Goal: Find specific page/section: Find specific page/section

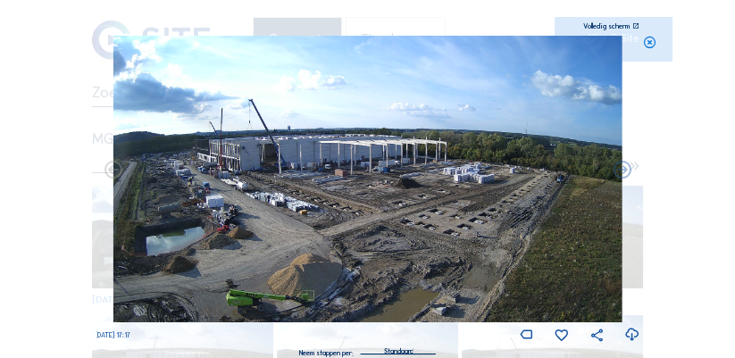
click at [20, 144] on div "Scroll om door de tijd te reizen | Druk op de 'Alt'-knop + scroll om te Zoomen …" at bounding box center [367, 179] width 735 height 358
click at [44, 143] on div "Scroll om door de tijd te reizen | Druk op de 'Alt'-knop + scroll om te Zoomen …" at bounding box center [367, 179] width 735 height 358
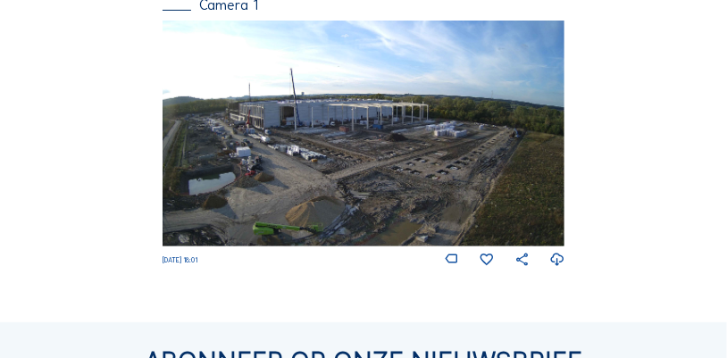
scroll to position [257, 0]
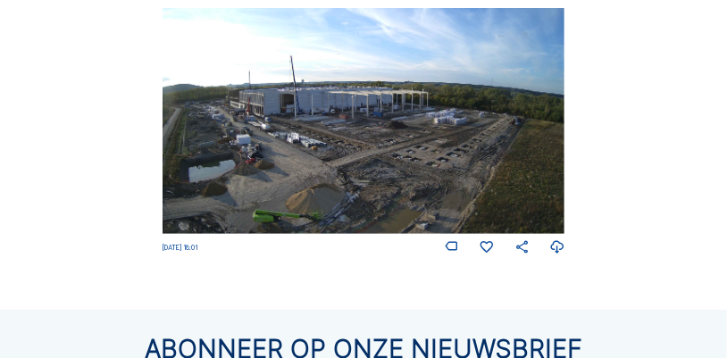
click at [402, 145] on img at bounding box center [364, 121] width 402 height 226
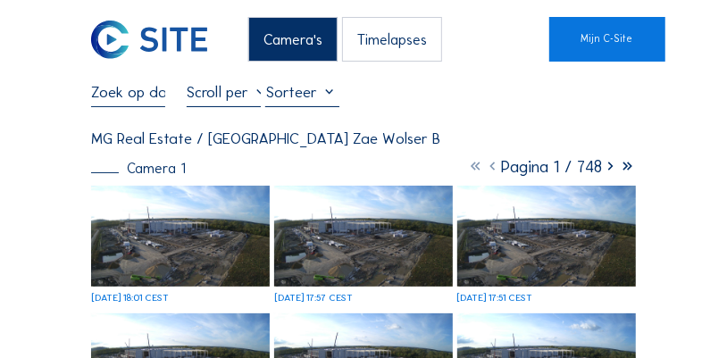
click at [192, 222] on img at bounding box center [181, 236] width 180 height 101
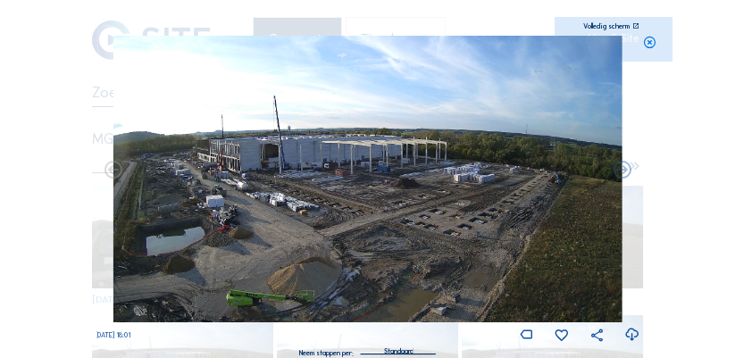
click at [639, 336] on div "Scroll om door de tijd te reizen | Druk op de 'Alt'-knop + scroll om te Zoomen …" at bounding box center [367, 179] width 735 height 358
click at [637, 336] on icon at bounding box center [631, 335] width 15 height 19
click at [655, 41] on icon at bounding box center [650, 43] width 14 height 14
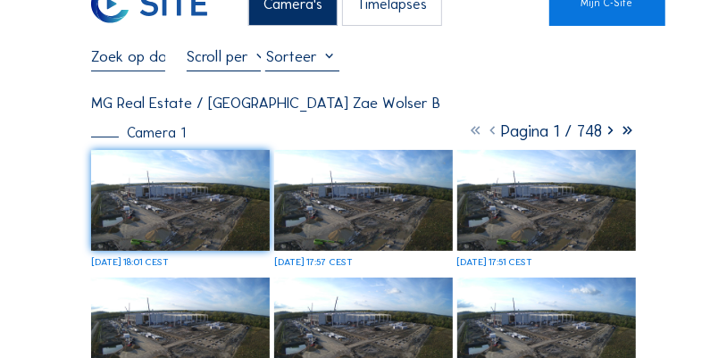
scroll to position [28, 0]
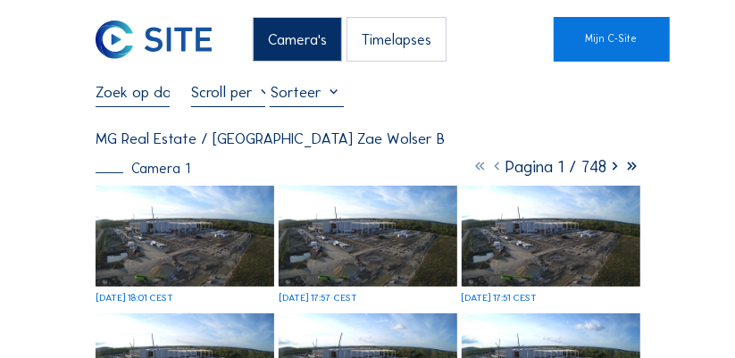
scroll to position [30, 0]
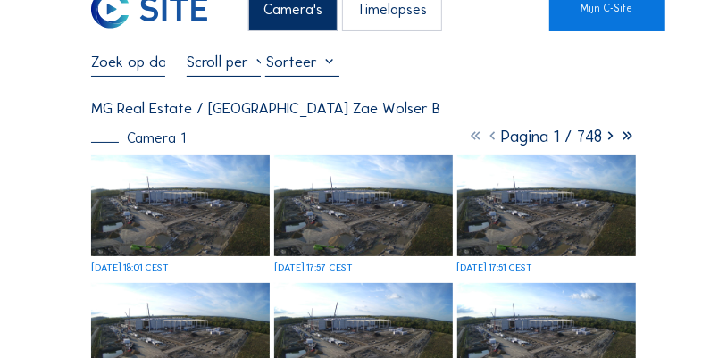
click at [212, 208] on img at bounding box center [181, 205] width 180 height 101
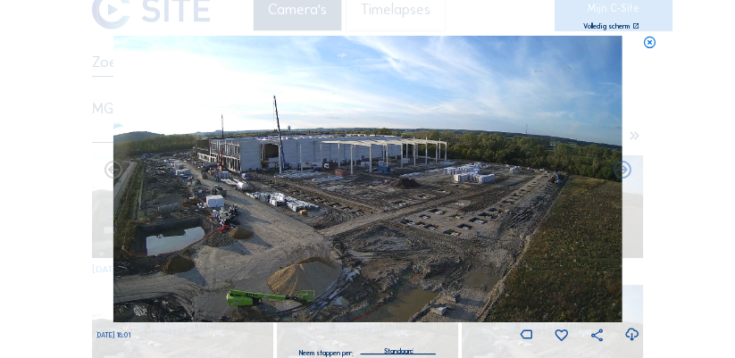
click at [200, 23] on div "Scroll om door de tijd te reizen | Druk op de 'Alt'-knop + scroll om te Zoomen …" at bounding box center [252, 26] width 313 height 7
